Goal: Use online tool/utility: Utilize a website feature to perform a specific function

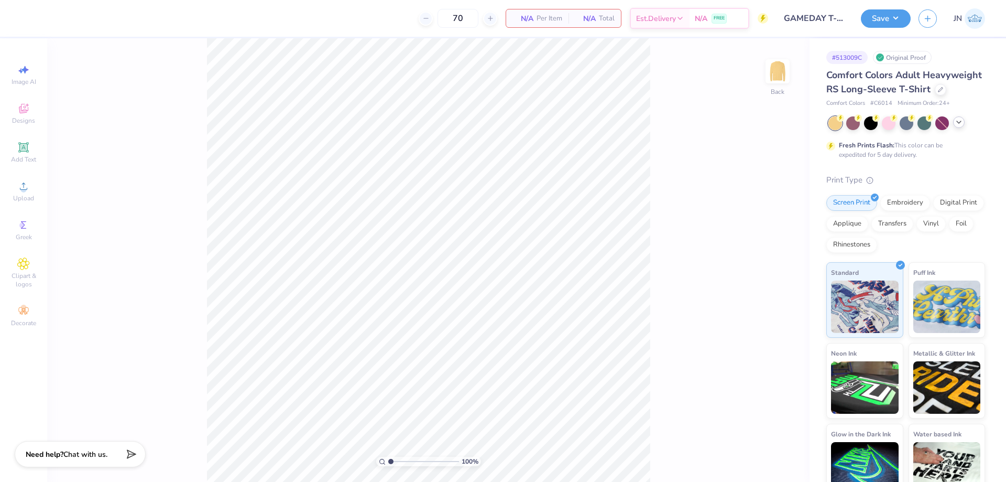
click at [958, 128] on div at bounding box center [959, 122] width 12 height 12
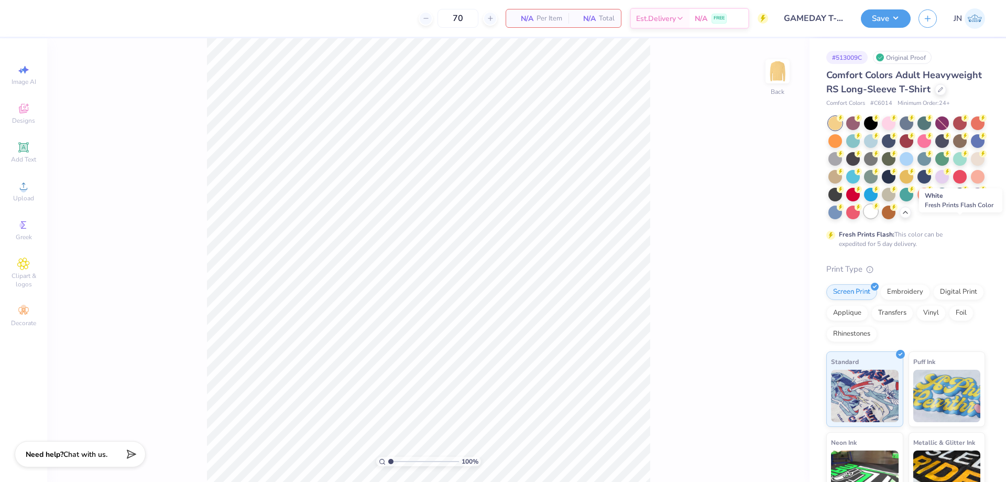
click at [878, 218] on div at bounding box center [871, 211] width 14 height 14
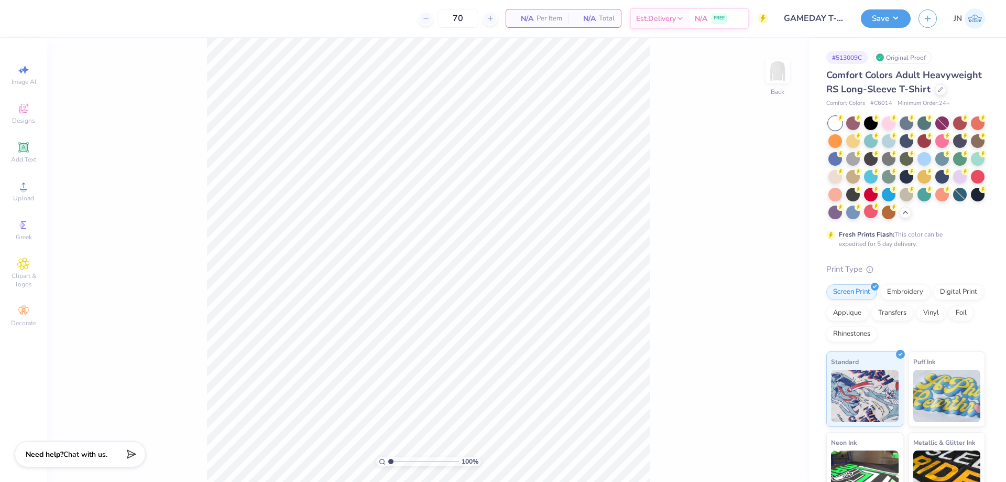
click at [783, 80] on img at bounding box center [777, 71] width 21 height 21
click at [29, 185] on icon at bounding box center [23, 186] width 13 height 13
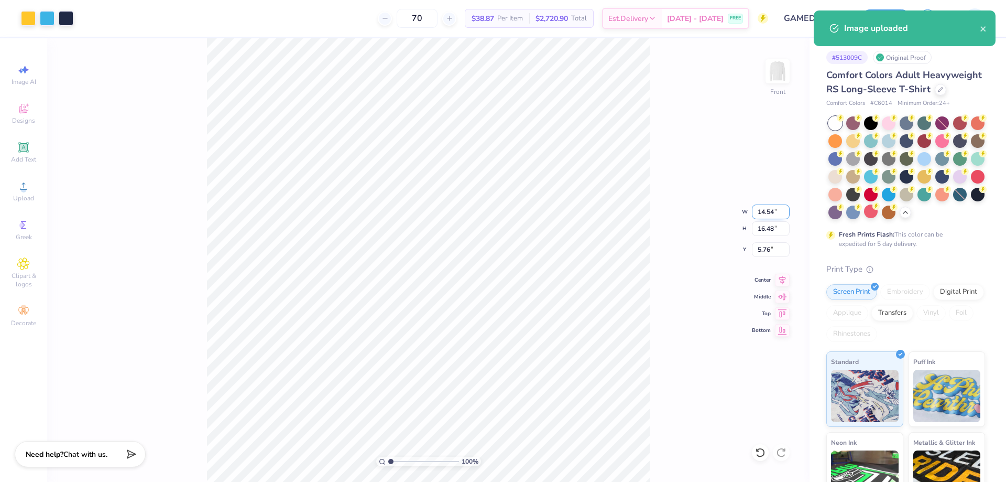
click at [767, 207] on input "14.54" at bounding box center [771, 211] width 38 height 15
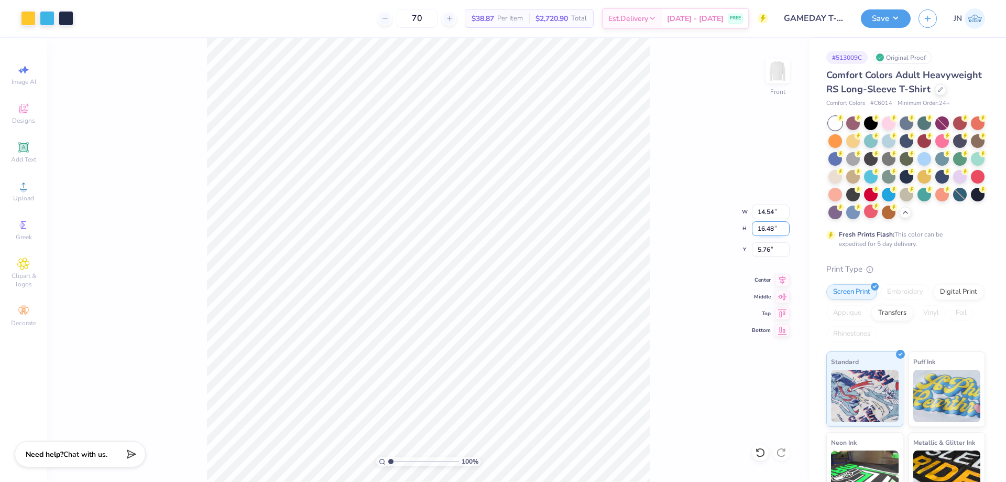
click at [763, 233] on input "16.48" at bounding box center [771, 228] width 38 height 15
click at [763, 232] on input "16.48" at bounding box center [771, 228] width 38 height 15
type input "14"
click at [765, 250] on input "5.76" at bounding box center [771, 249] width 38 height 15
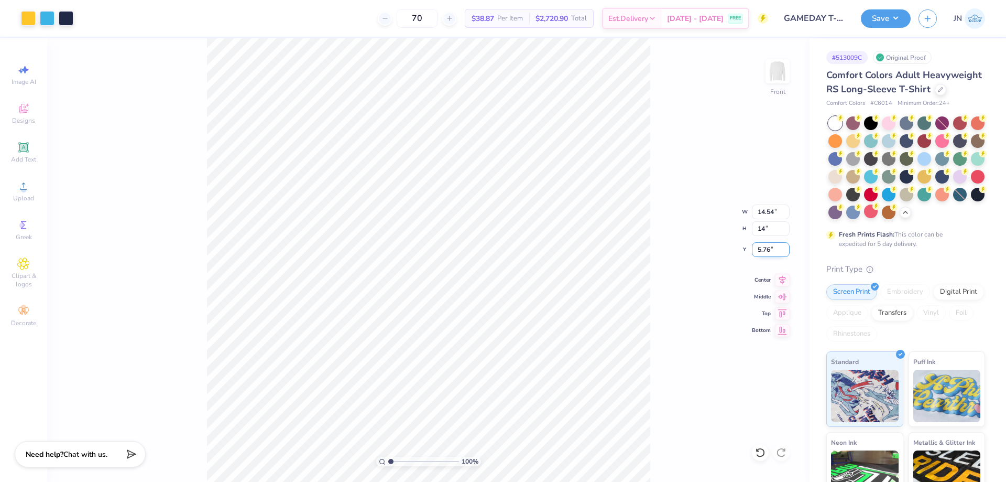
click at [765, 250] on input "5.76" at bounding box center [771, 249] width 38 height 15
type input "3"
type input "12.35"
type input "14.00"
type input "3.00"
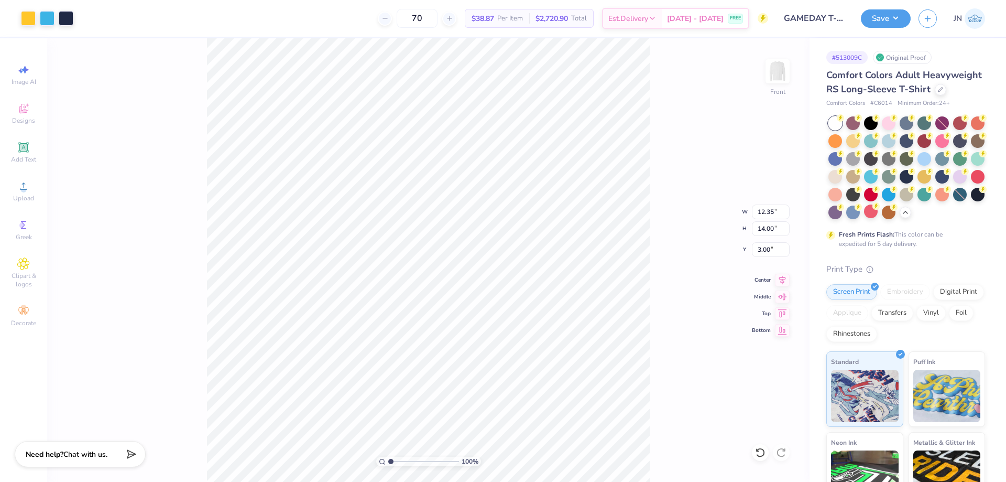
click at [664, 203] on div "100 % Front W 12.35 12.35 " H 14.00 14.00 " Y 3.00 3.00 " Center Middle Top Bot…" at bounding box center [428, 259] width 763 height 443
click at [763, 228] on input "14.00" at bounding box center [771, 228] width 38 height 15
click at [763, 227] on input "14.00" at bounding box center [771, 228] width 38 height 15
type input "12"
type input "10.59"
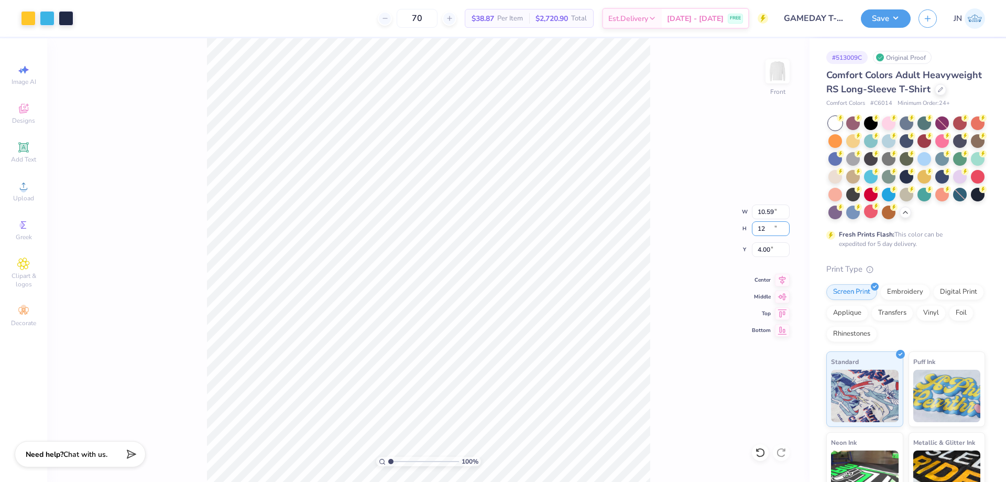
type input "12.00"
click at [767, 242] on input "4.00" at bounding box center [771, 249] width 38 height 15
click at [766, 245] on input "4.00" at bounding box center [771, 249] width 38 height 15
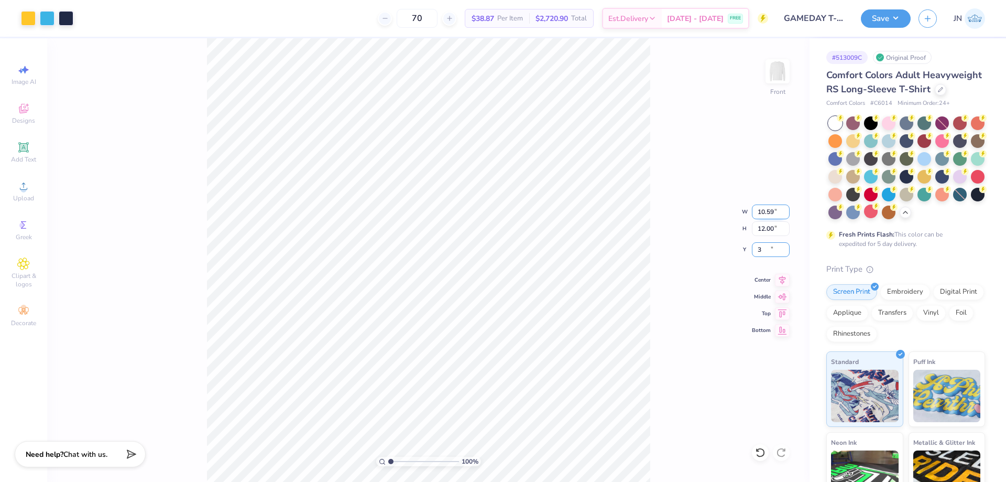
type input "3.00"
click at [652, 208] on div "100 % Front W 10.59 10.59 " H 12.00 12.00 " Y 3.00 3.00 " Center Middle Top Bot…" at bounding box center [428, 259] width 763 height 443
click at [767, 230] on input "12.00" at bounding box center [771, 228] width 38 height 15
type input "13"
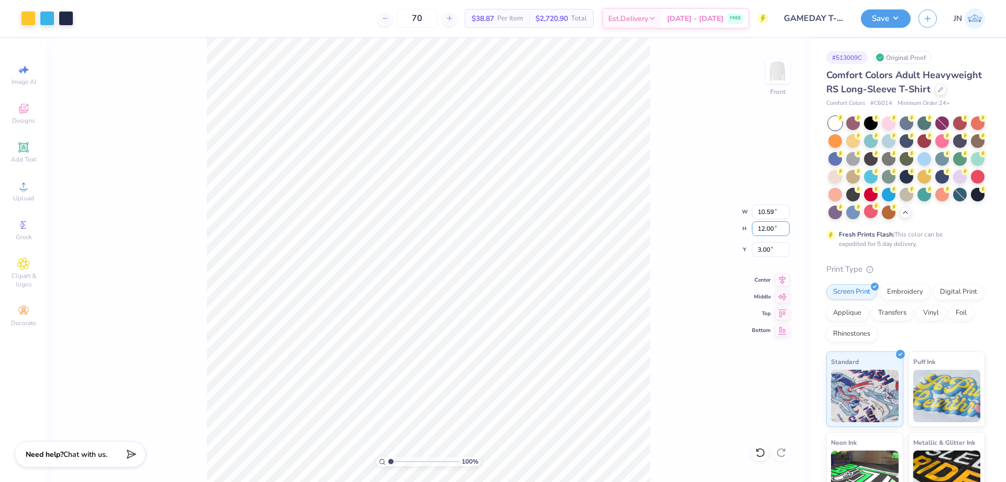
drag, startPoint x: 768, startPoint y: 230, endPoint x: 771, endPoint y: 252, distance: 21.6
click at [741, 230] on div "100 % Front W 10.59 10.59 " H 12.00 12.00 " Y 3.00 3.00 " Center Middle Top Bot…" at bounding box center [428, 259] width 763 height 443
click at [761, 228] on input "12.00" at bounding box center [771, 228] width 38 height 15
click at [761, 229] on input "12.00" at bounding box center [771, 228] width 38 height 15
type input "13.00"
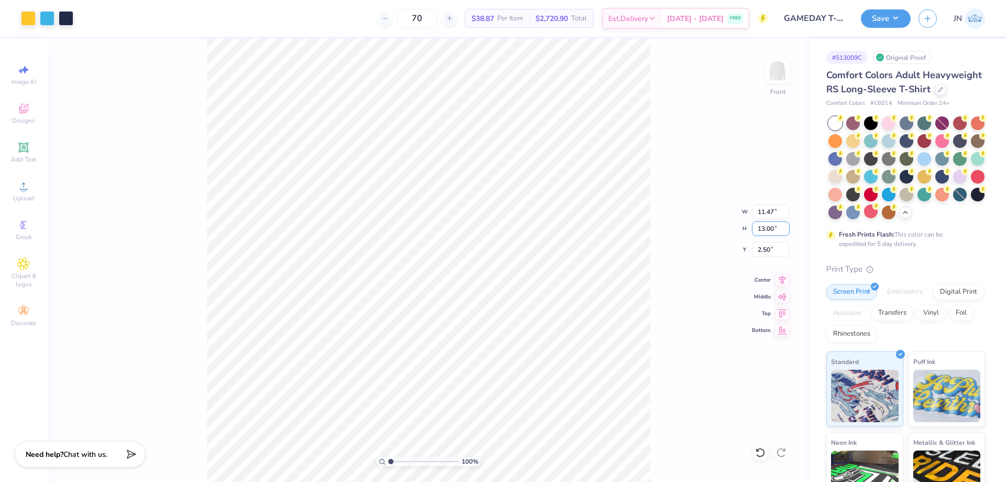
type input "11.47"
click at [768, 250] on input "2.50" at bounding box center [771, 249] width 38 height 15
type input "3.00"
click at [36, 156] on span "Add Text" at bounding box center [23, 159] width 25 height 8
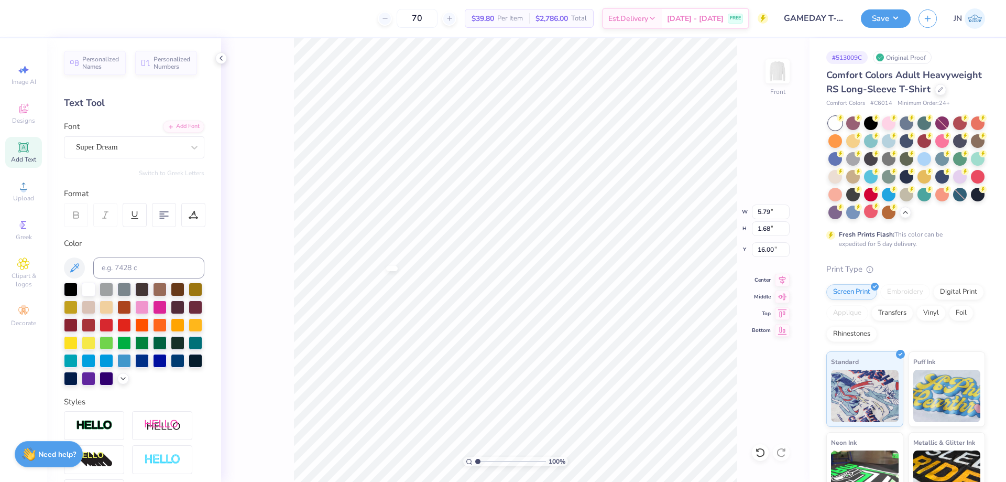
type input "16.00"
click at [168, 128] on div "Add Font" at bounding box center [183, 126] width 41 height 12
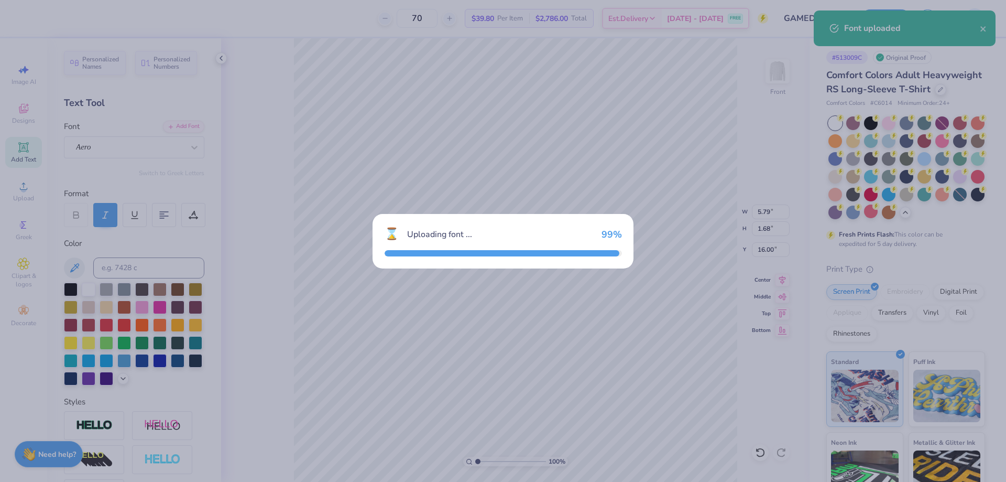
type input "5.88"
type input "1.65"
type input "16.01"
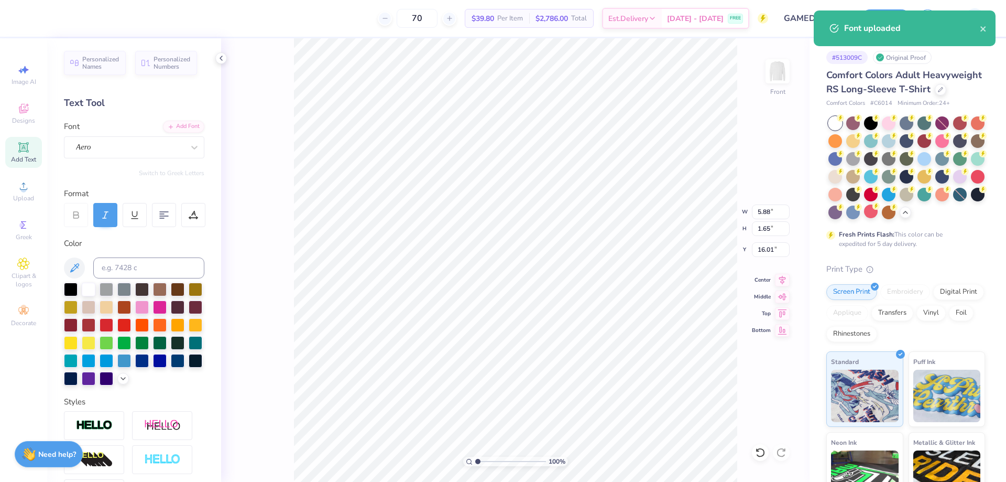
scroll to position [9, 1]
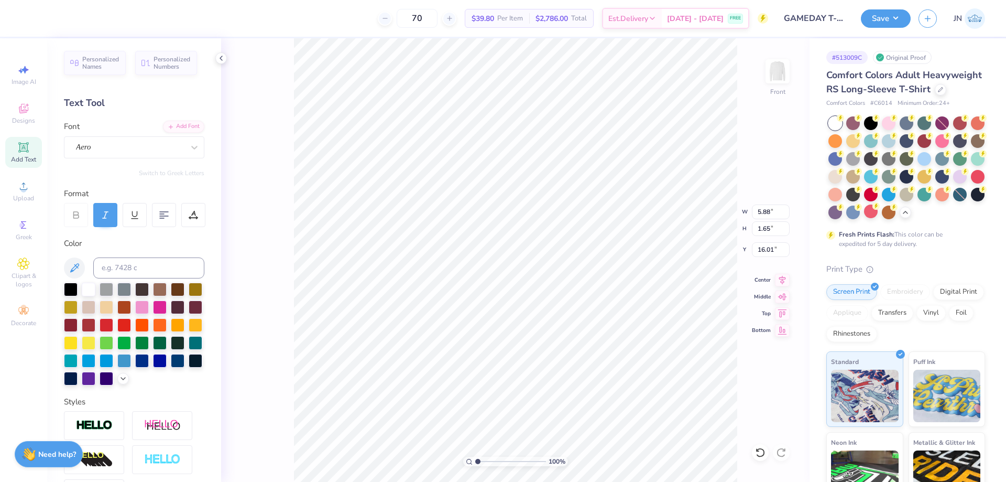
type textarea "2025 PARENTS WEEKEND"
type input "14.54"
type input "0.79"
type input "16.43"
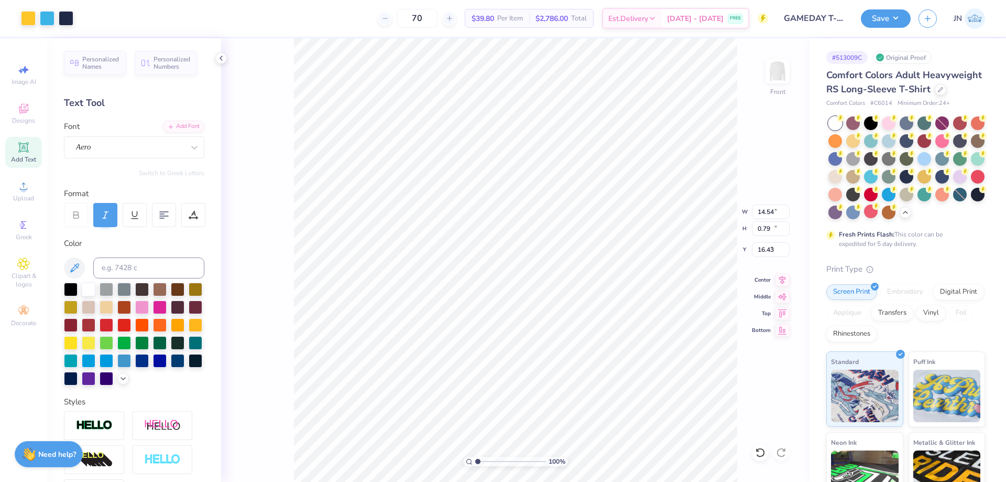
type input "11.47"
type input "13.00"
type input "3.00"
type input "14.54"
type input "0.79"
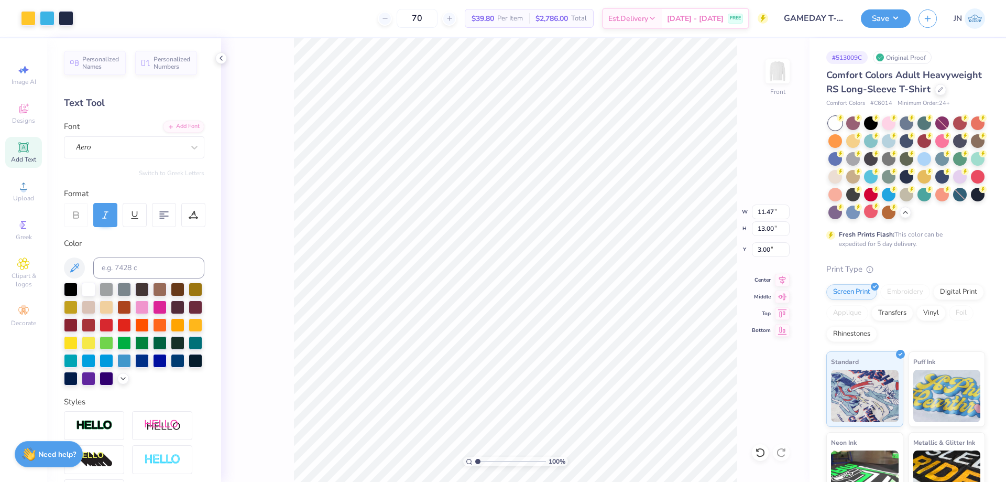
type input "16.43"
click at [116, 272] on input at bounding box center [148, 267] width 111 height 21
type input "298"
type input "6.82"
type input "0.37"
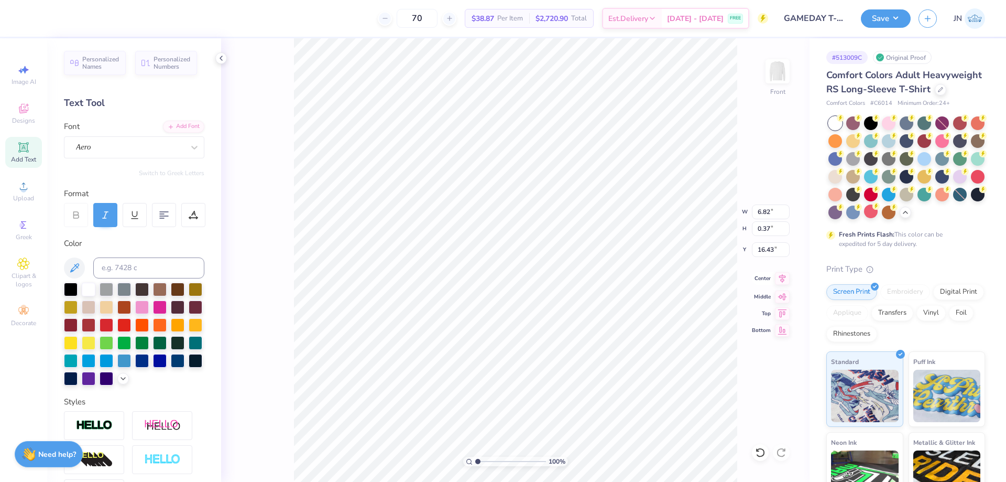
click at [785, 281] on icon at bounding box center [782, 278] width 15 height 13
type input "2.40"
click at [766, 67] on img at bounding box center [778, 71] width 42 height 42
click at [777, 63] on img at bounding box center [778, 71] width 42 height 42
click at [521, 127] on li "Copy" at bounding box center [533, 124] width 82 height 20
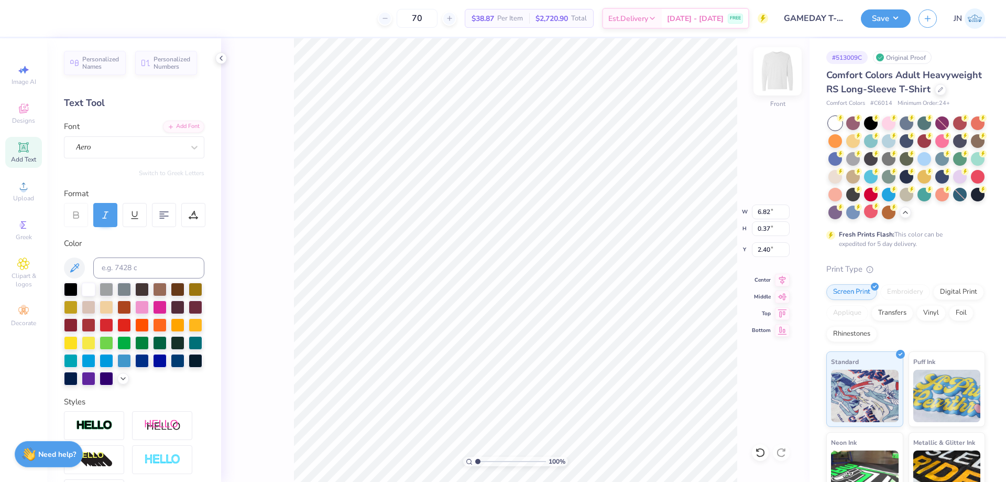
click at [781, 79] on img at bounding box center [778, 71] width 42 height 42
click at [559, 243] on li "Paste" at bounding box center [567, 244] width 82 height 20
type input "2.63"
click at [32, 192] on div "Upload" at bounding box center [23, 191] width 37 height 31
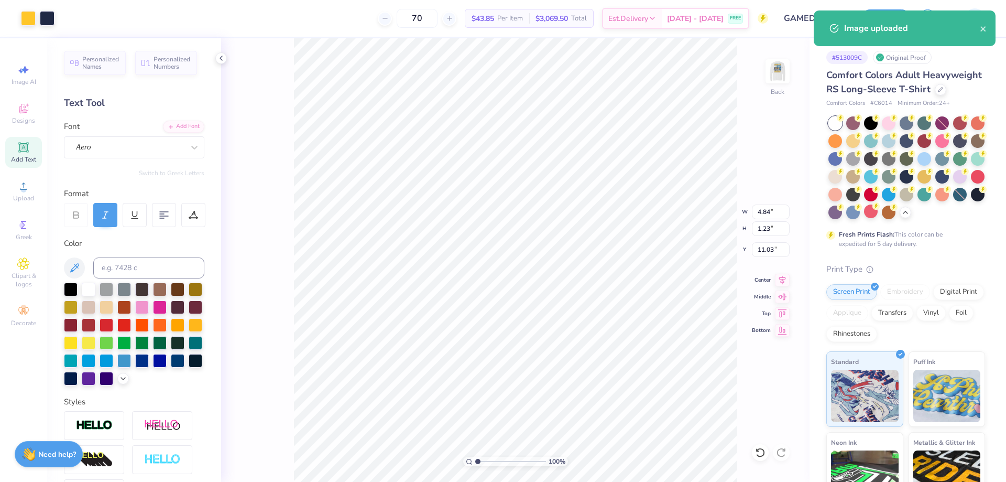
type input "4.84"
type input "1.23"
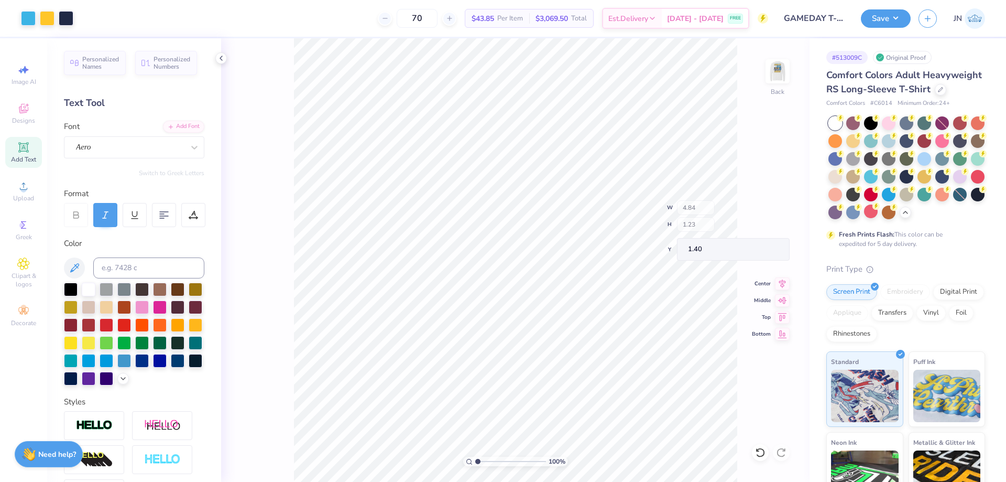
type input "1.40"
click at [136, 264] on input at bounding box center [148, 267] width 111 height 21
type input "533"
type input "2.81"
type input "5.30"
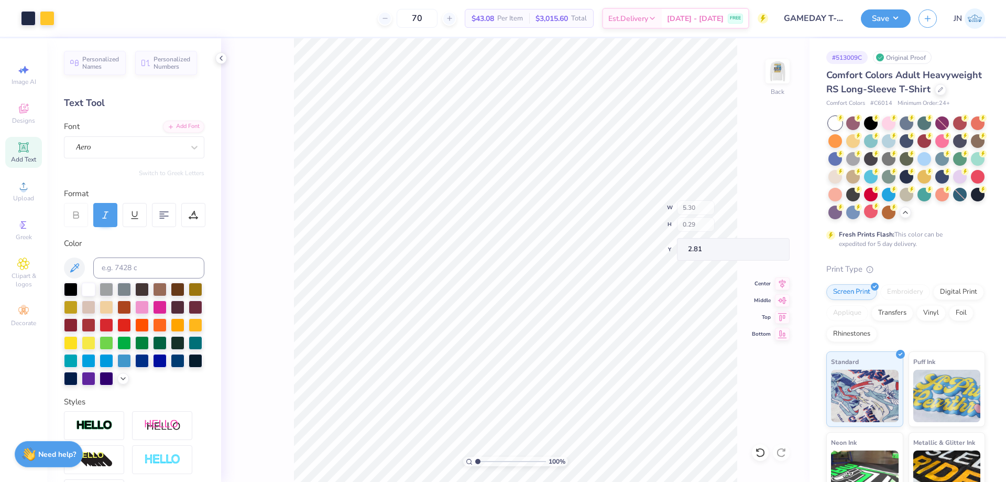
type input "0.29"
click at [760, 245] on input "4.20" at bounding box center [771, 249] width 38 height 15
type input "3.00"
type input "4.73"
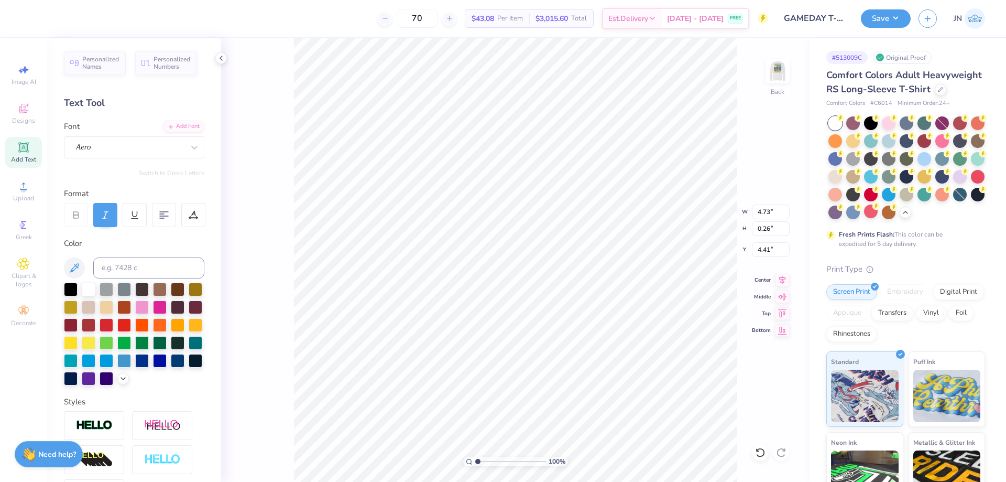
type input "0.26"
click at [493, 459] on input "range" at bounding box center [510, 461] width 71 height 9
type input "3.2"
type input "4.28"
type input "3.2"
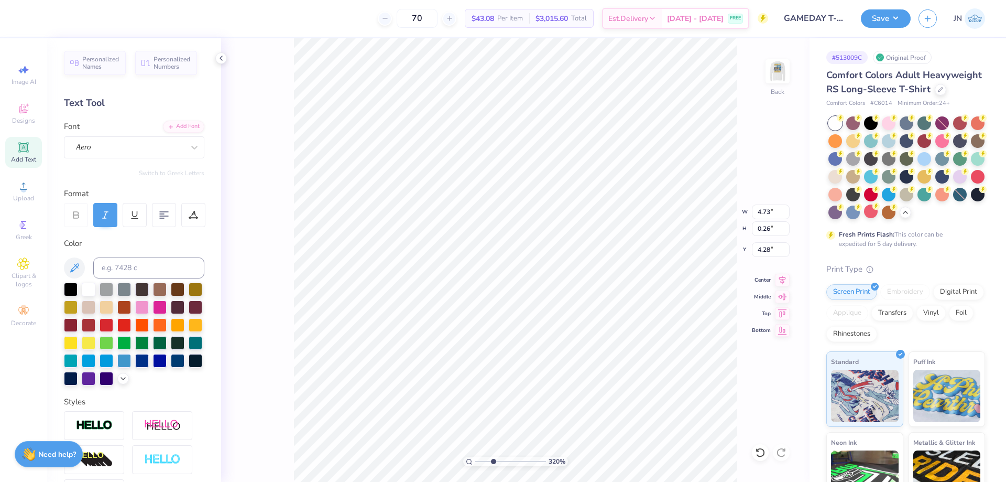
type input "4.70"
type input "3.2"
type input "4.31"
drag, startPoint x: 492, startPoint y: 459, endPoint x: 472, endPoint y: 458, distance: 19.4
type input "1"
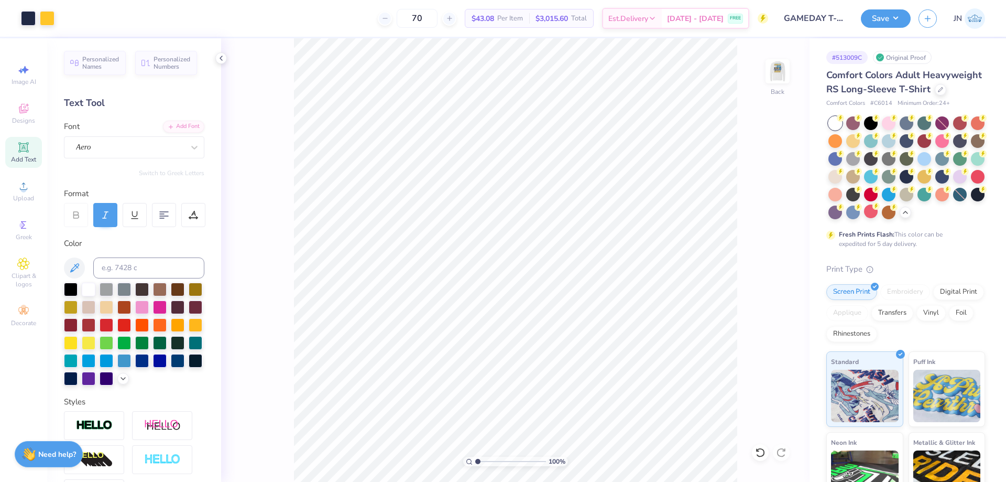
click at [475, 458] on input "range" at bounding box center [510, 461] width 71 height 9
click at [31, 17] on div at bounding box center [28, 17] width 15 height 15
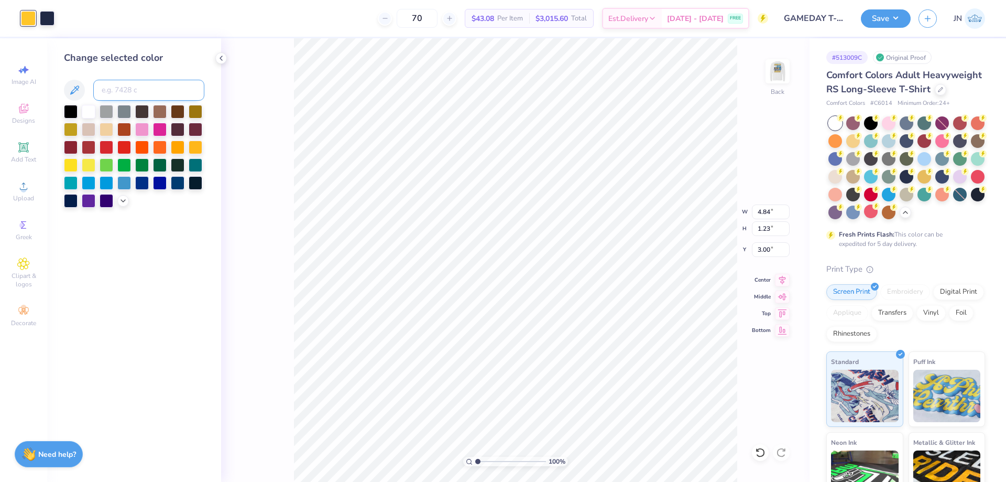
click at [132, 83] on input at bounding box center [148, 90] width 111 height 21
type input "533"
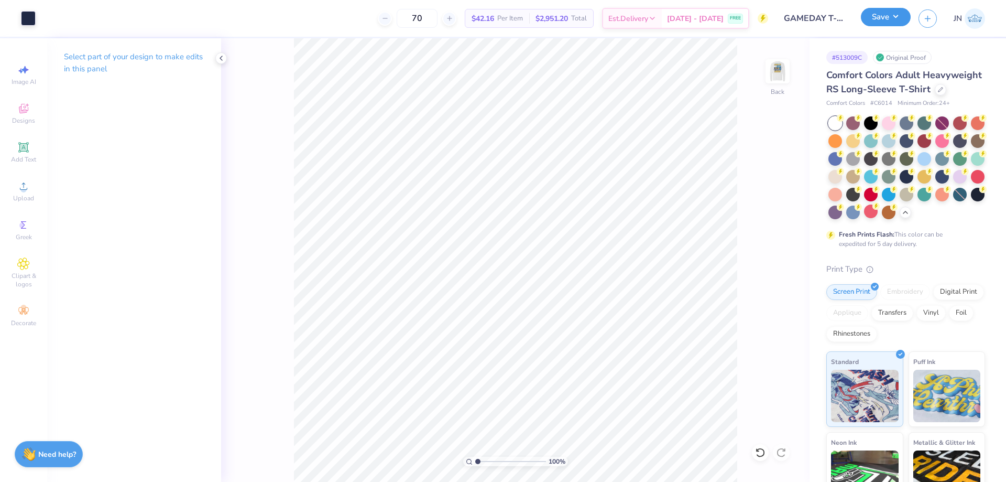
click at [875, 16] on button "Save" at bounding box center [886, 17] width 50 height 18
click at [779, 70] on img at bounding box center [778, 71] width 42 height 42
click at [862, 18] on button "Save" at bounding box center [886, 17] width 50 height 18
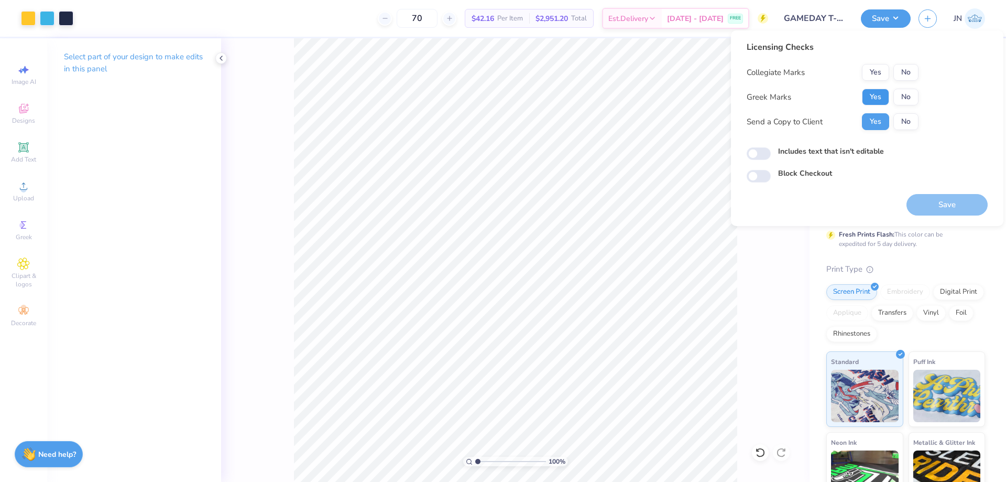
click at [871, 101] on button "Yes" at bounding box center [875, 97] width 27 height 17
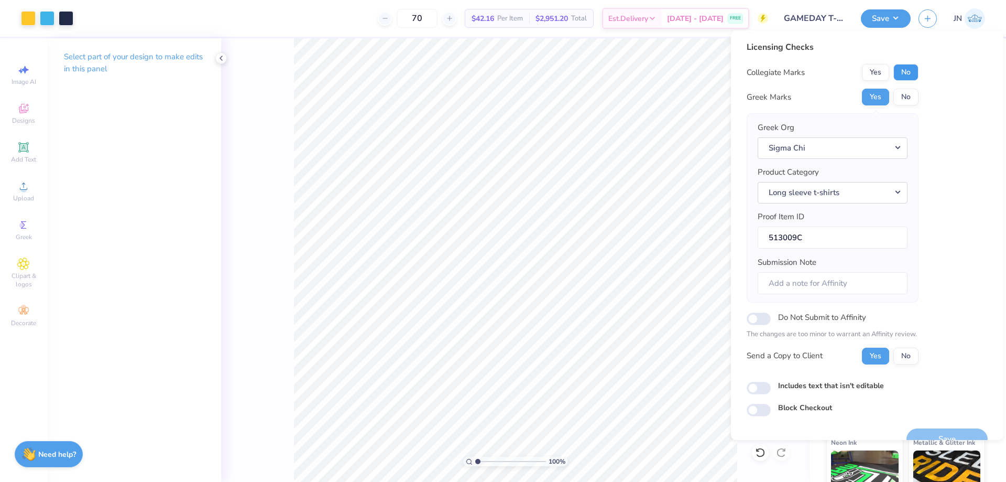
click at [896, 71] on button "No" at bounding box center [906, 72] width 25 height 17
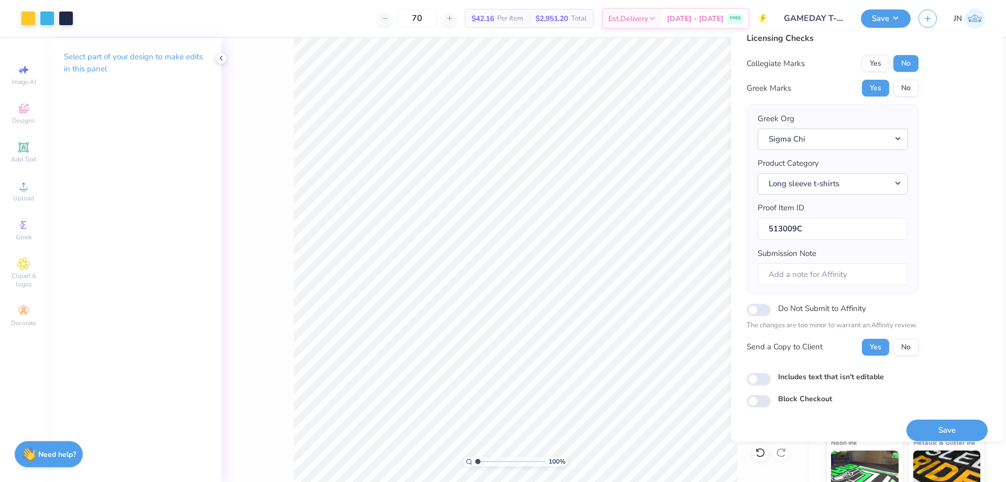
scroll to position [20, 0]
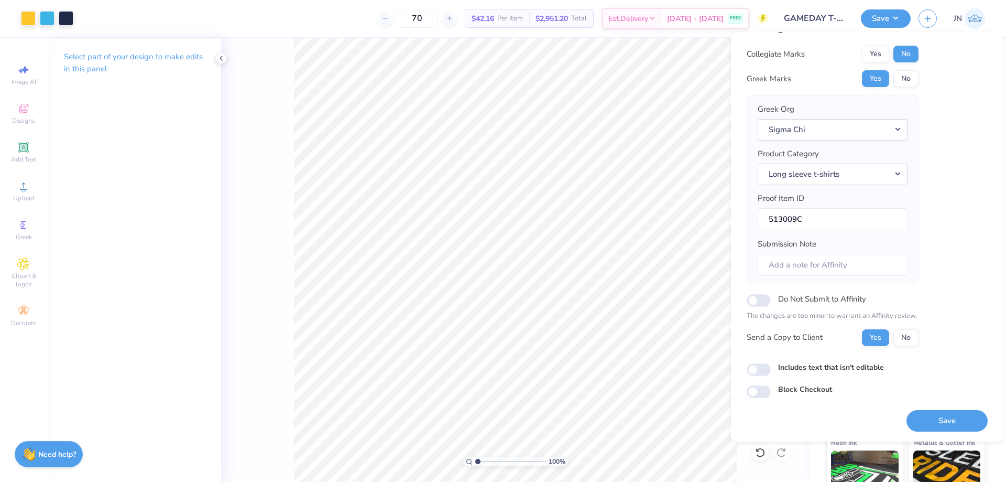
click at [833, 365] on label "Includes text that isn't editable" at bounding box center [831, 367] width 106 height 11
click at [771, 365] on input "Includes text that isn't editable" at bounding box center [759, 369] width 24 height 13
checkbox input "true"
click at [914, 417] on button "Save" at bounding box center [947, 420] width 81 height 21
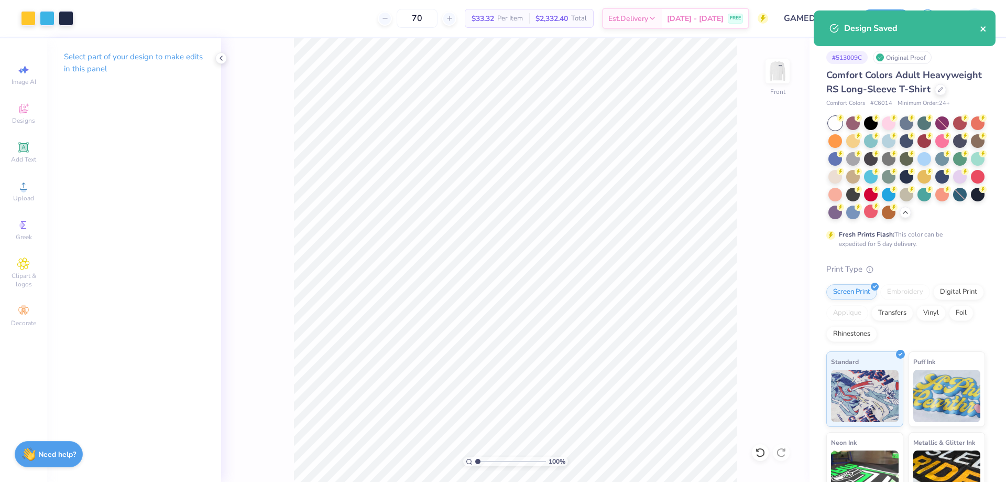
click at [985, 32] on icon "close" at bounding box center [983, 29] width 7 height 8
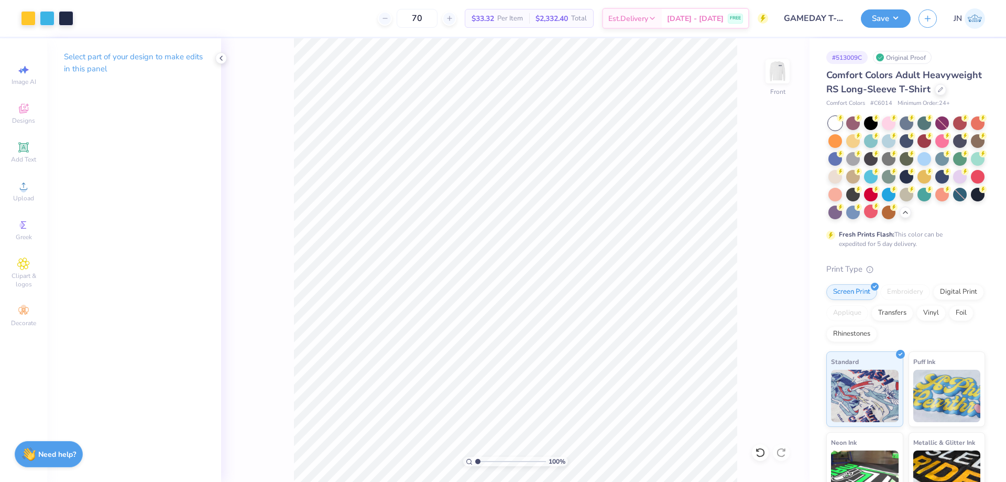
click at [883, 24] on div "Design Saved" at bounding box center [905, 32] width 186 height 48
click at [871, 26] on button "Save" at bounding box center [886, 17] width 50 height 18
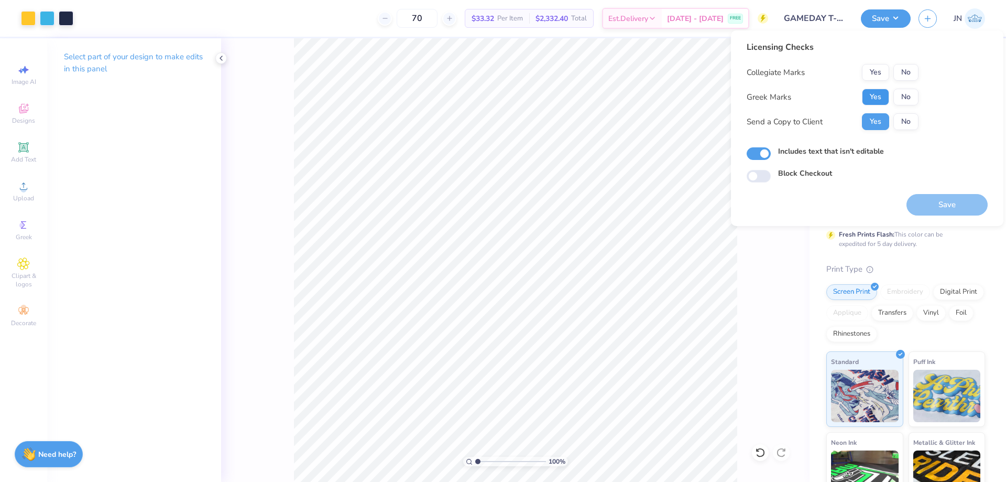
click at [880, 96] on button "Yes" at bounding box center [875, 97] width 27 height 17
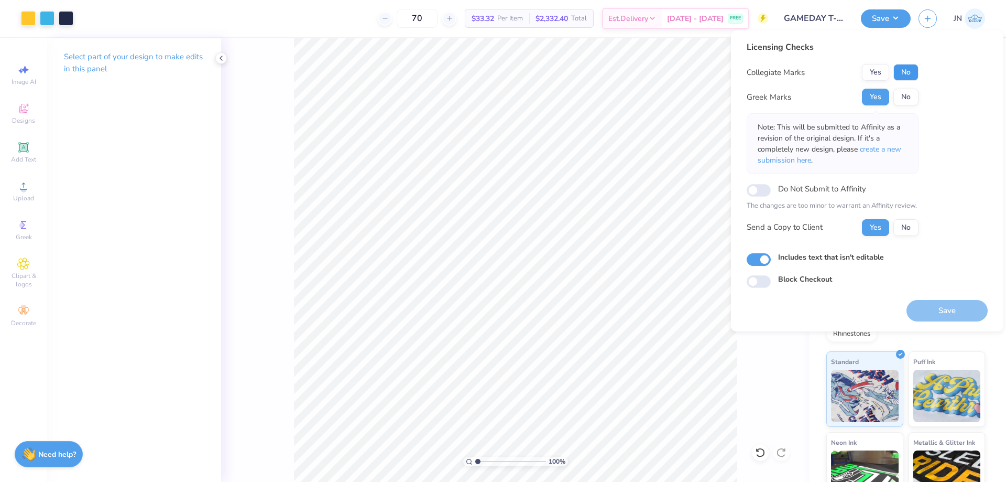
click at [905, 75] on button "No" at bounding box center [906, 72] width 25 height 17
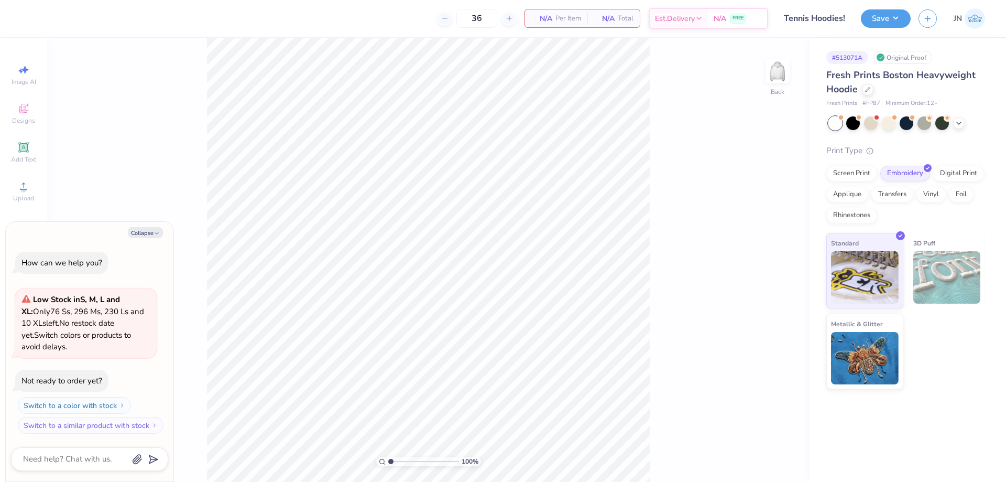
type textarea "x"
